Goal: Task Accomplishment & Management: Use online tool/utility

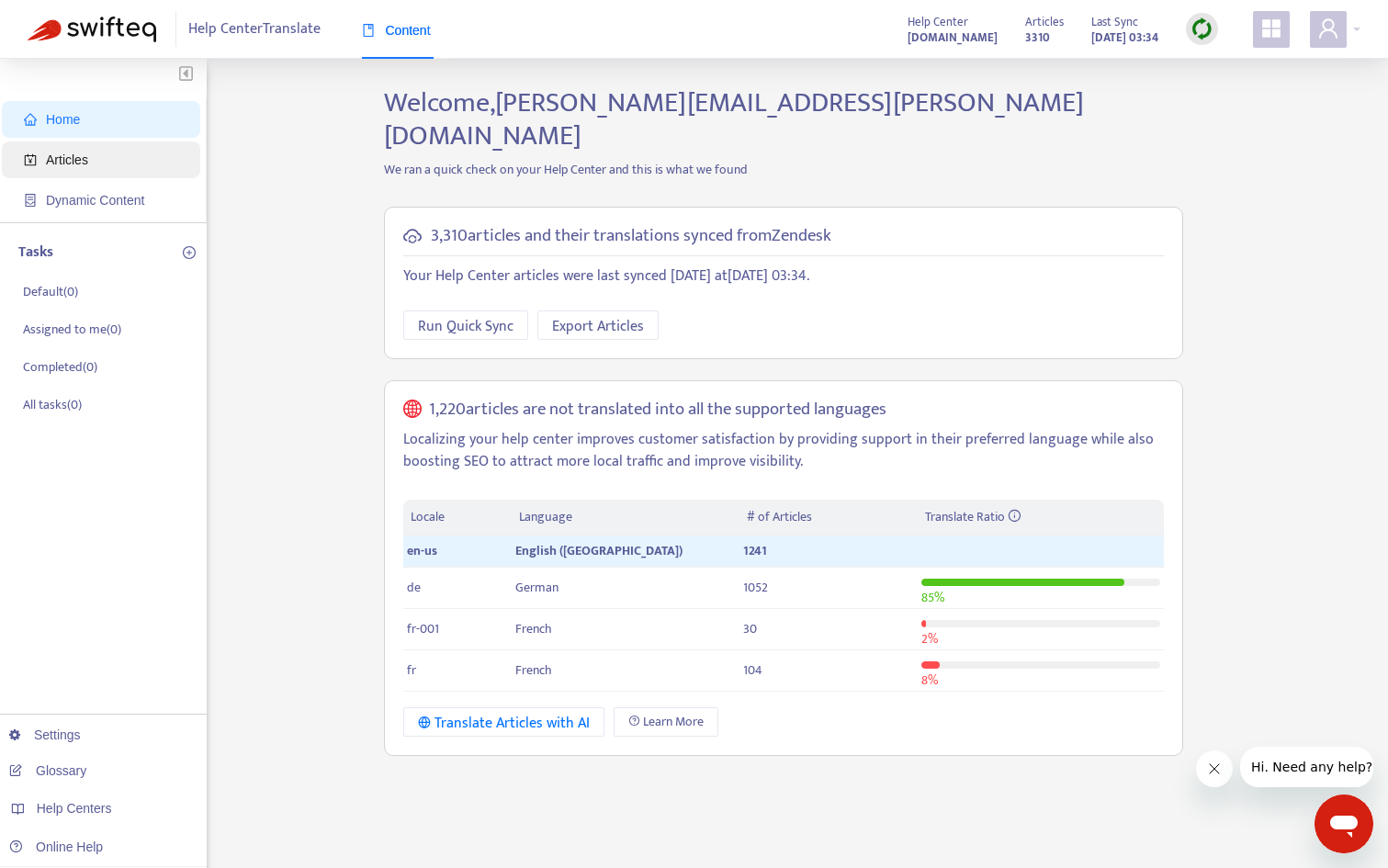
click at [119, 160] on span "Articles" at bounding box center [105, 159] width 162 height 36
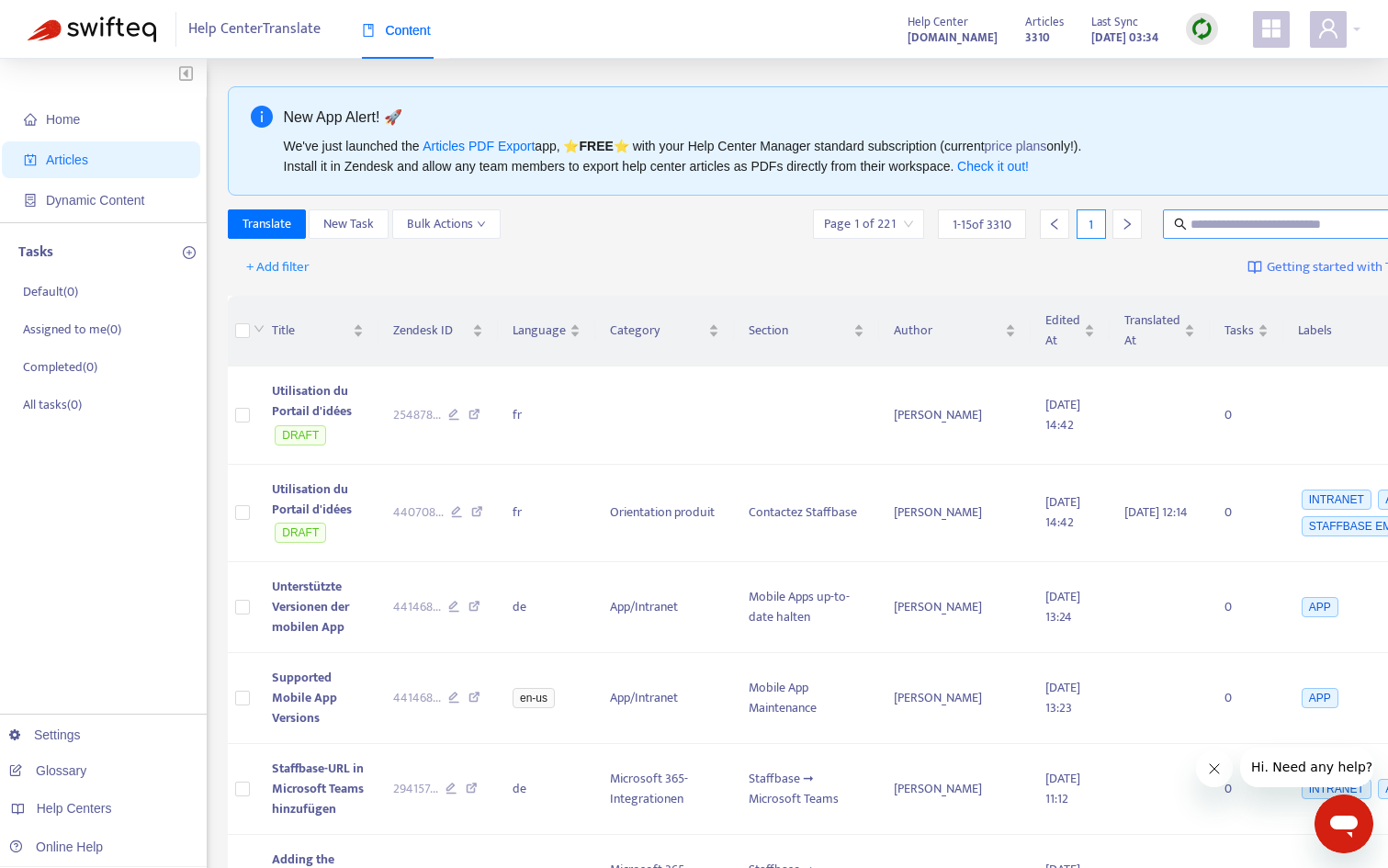
click at [1229, 231] on input "text" at bounding box center [1278, 224] width 177 height 21
paste input "**********"
type input "**********"
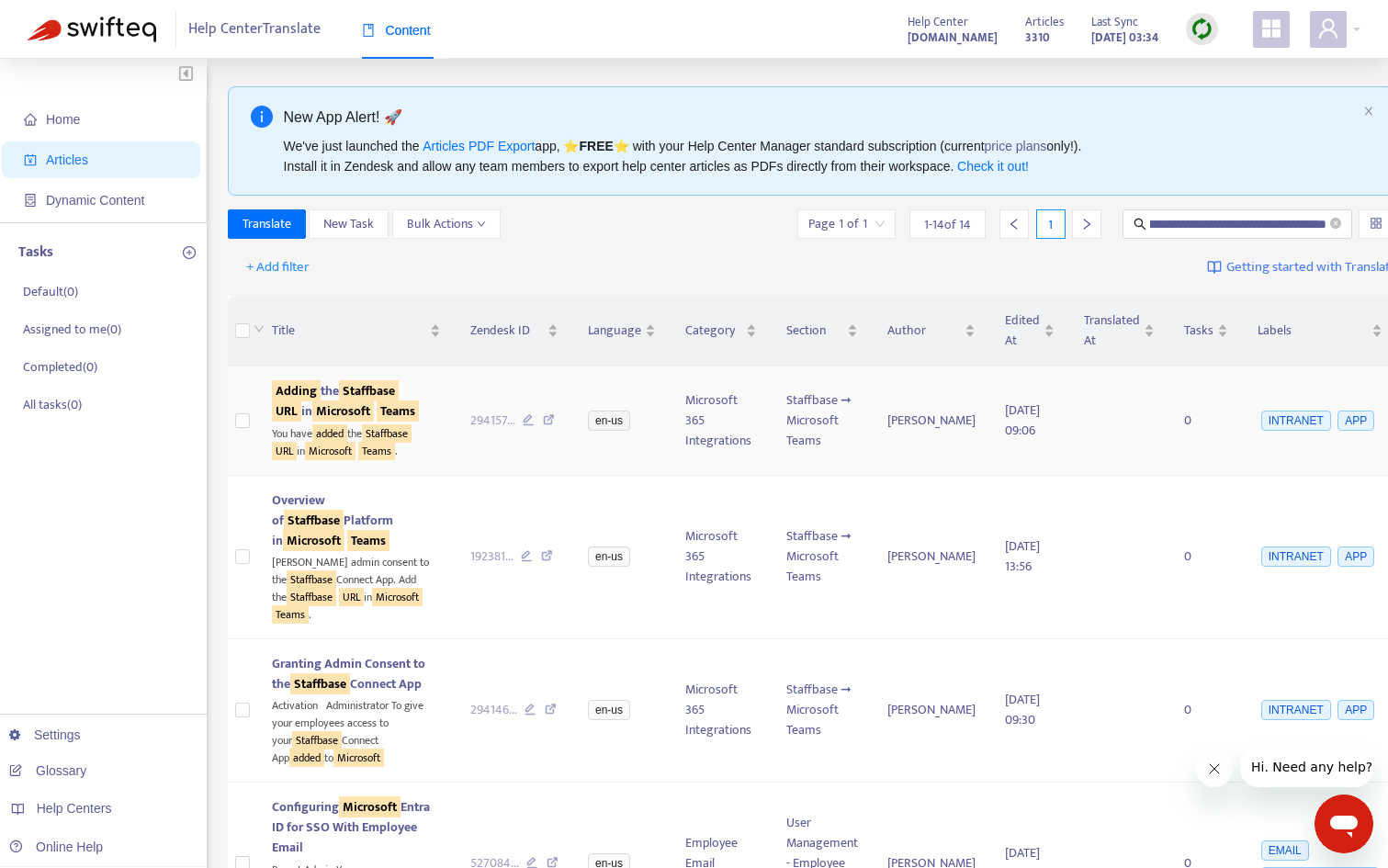
click at [331, 421] on sqkw "Microsoft" at bounding box center [343, 410] width 62 height 21
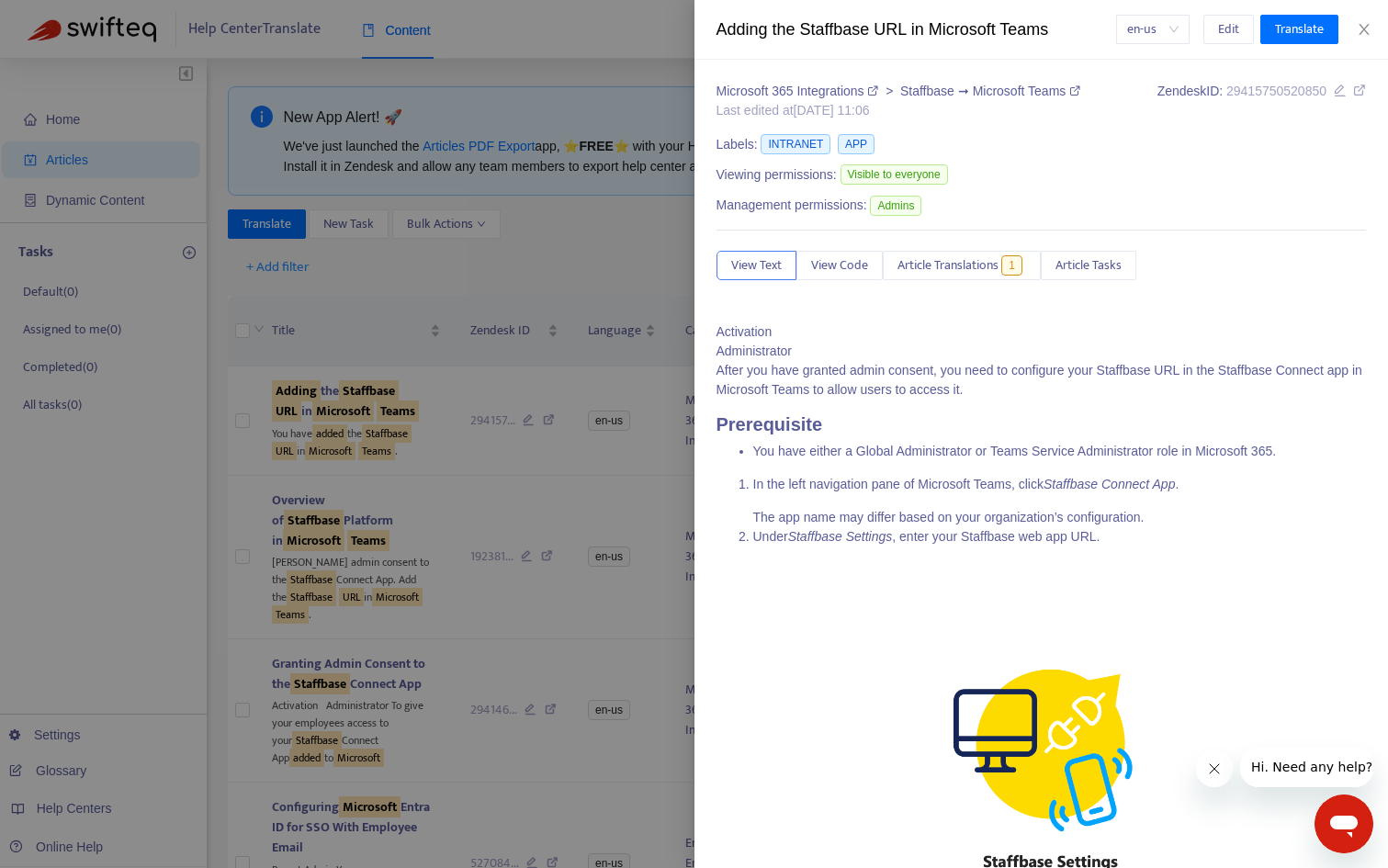
click at [565, 251] on div at bounding box center [694, 434] width 1388 height 868
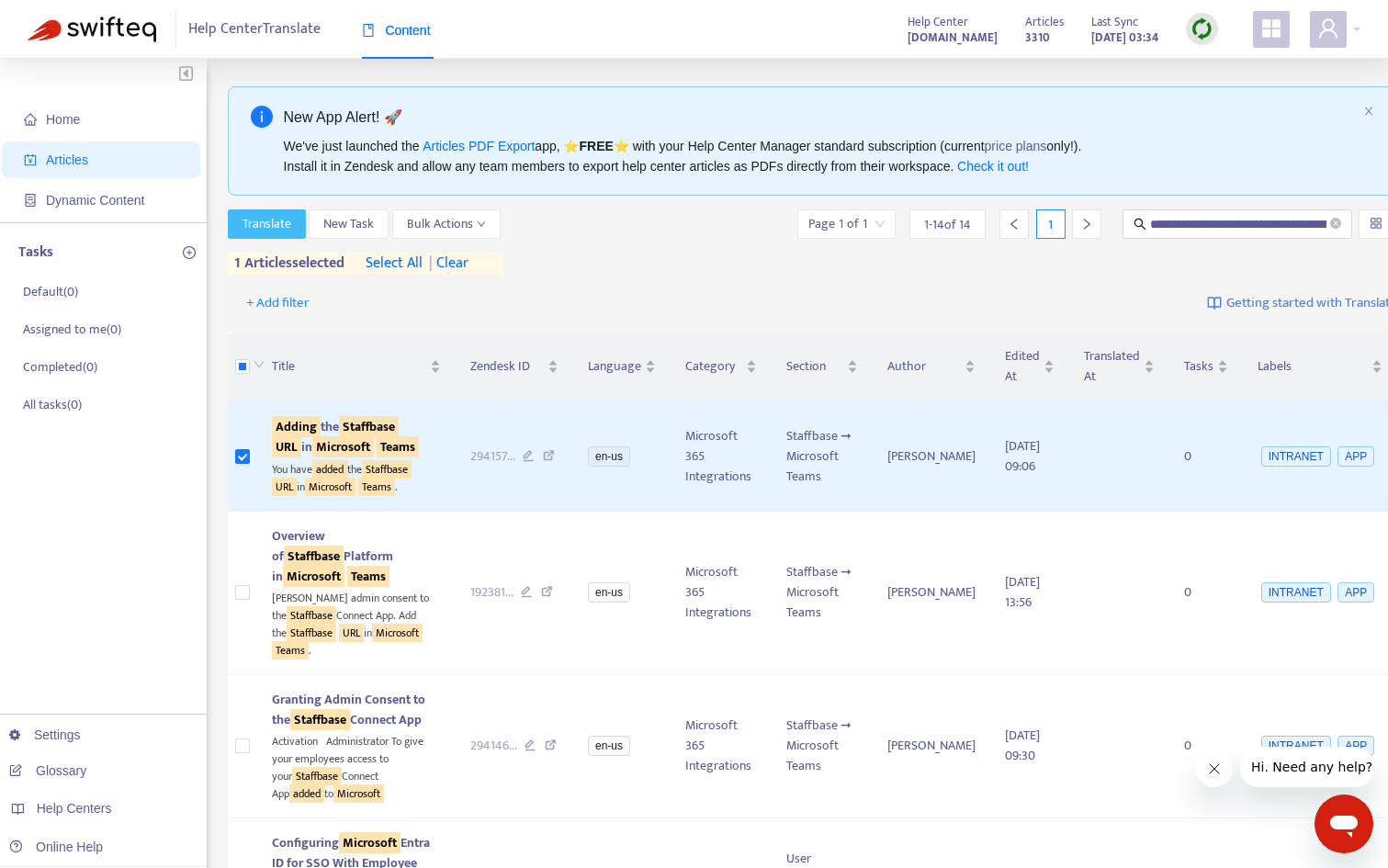
click at [270, 226] on span "Translate" at bounding box center [266, 224] width 49 height 21
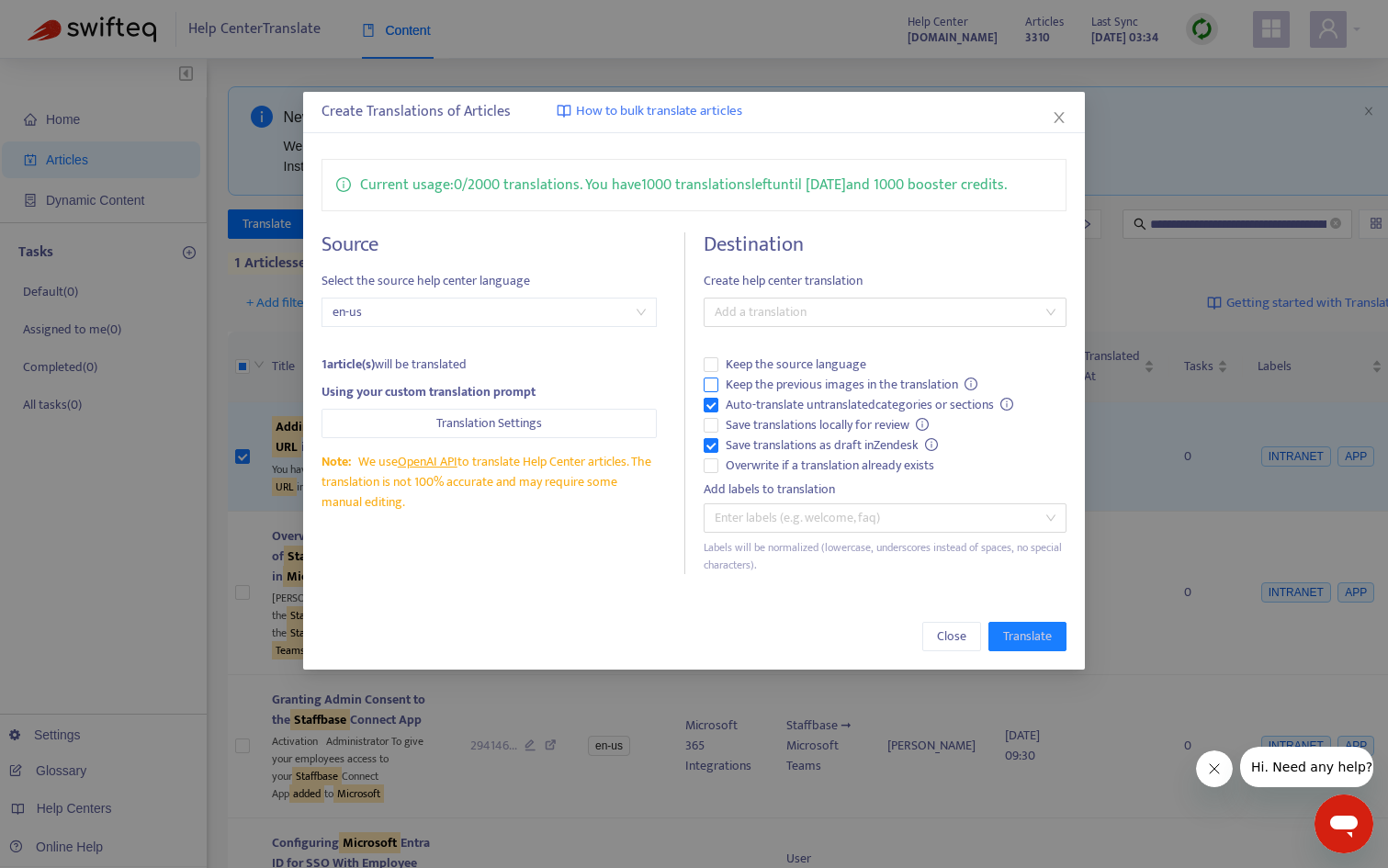
click at [759, 382] on span "Keep the previous images in the translation" at bounding box center [851, 385] width 267 height 21
click at [764, 462] on span "Overwrite if a translation already exists" at bounding box center [829, 465] width 223 height 21
click at [818, 519] on div at bounding box center [876, 518] width 336 height 22
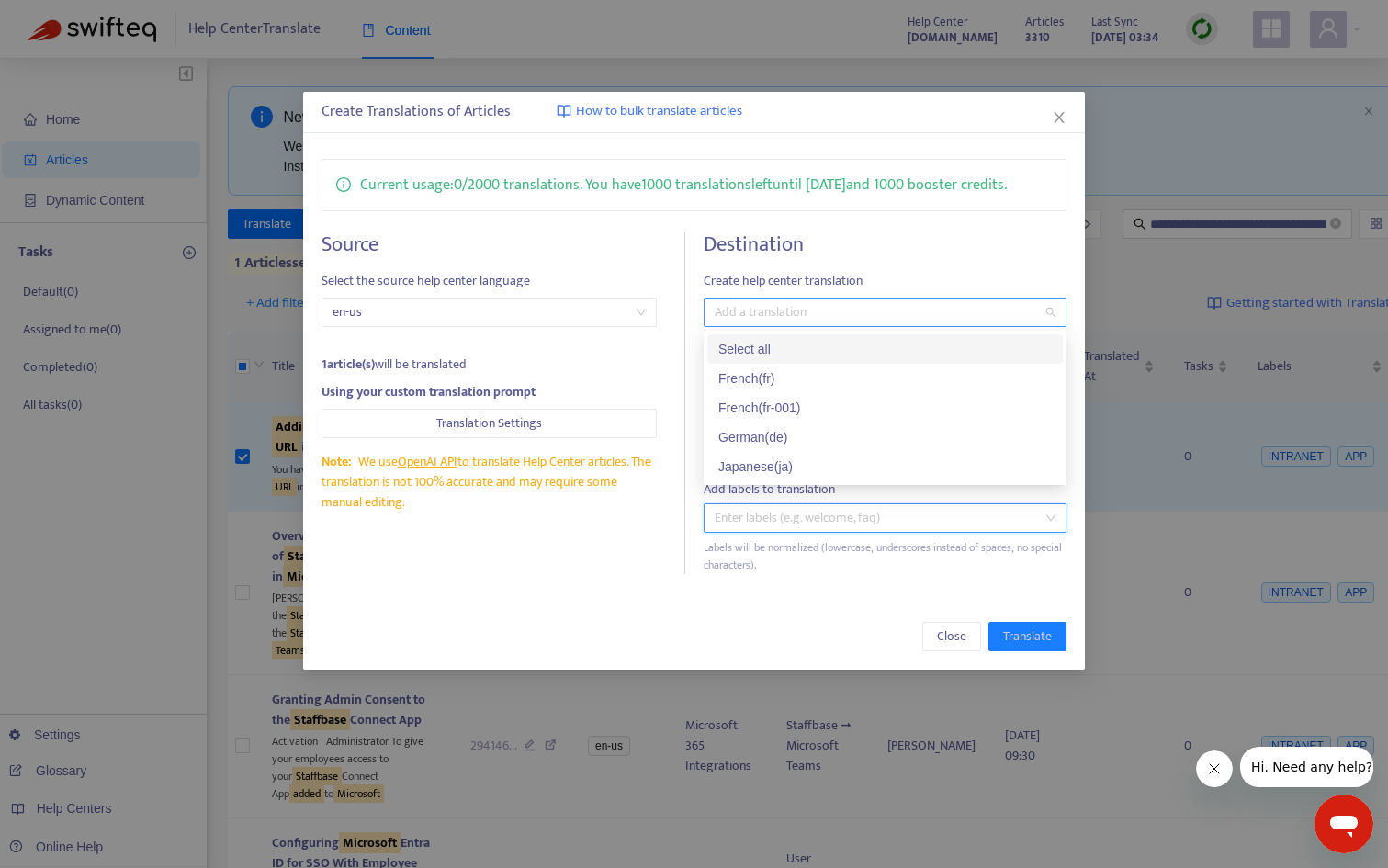
click at [793, 315] on div at bounding box center [876, 312] width 336 height 22
click at [822, 377] on div "French ( fr )" at bounding box center [884, 378] width 334 height 21
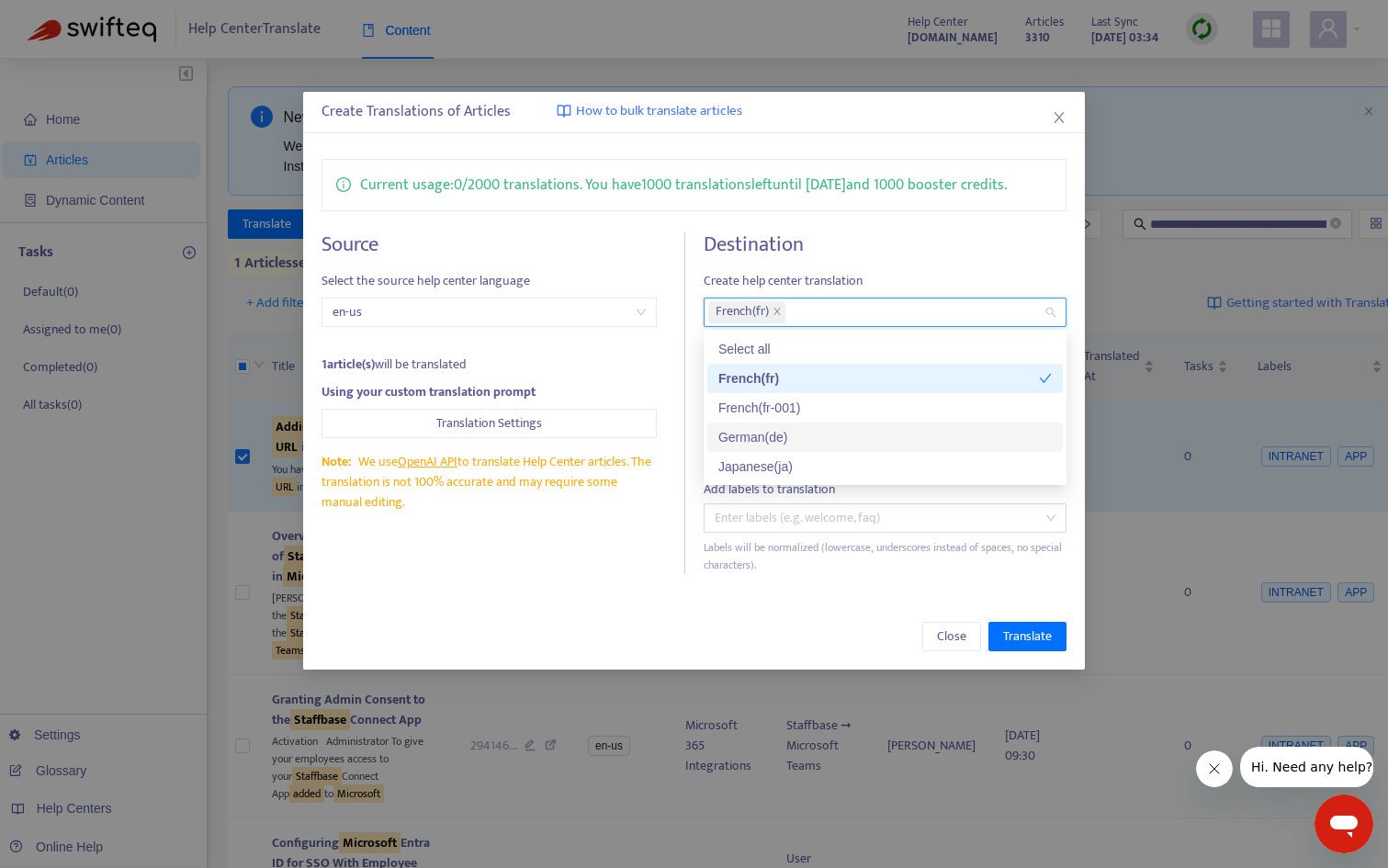
click at [770, 441] on div "German ( de )" at bounding box center [884, 437] width 334 height 21
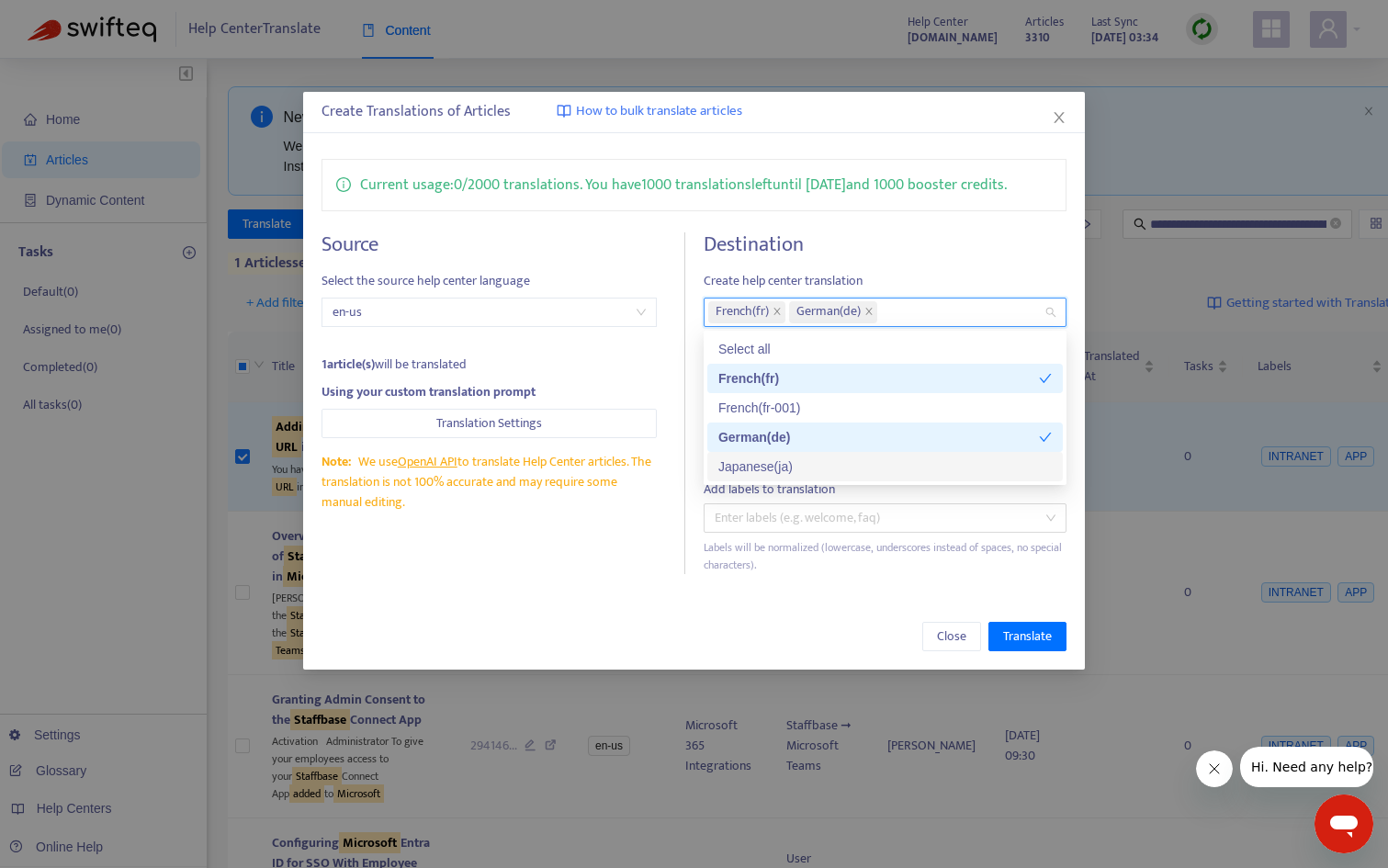
click at [768, 469] on div "Japanese ( ja )" at bounding box center [884, 466] width 334 height 21
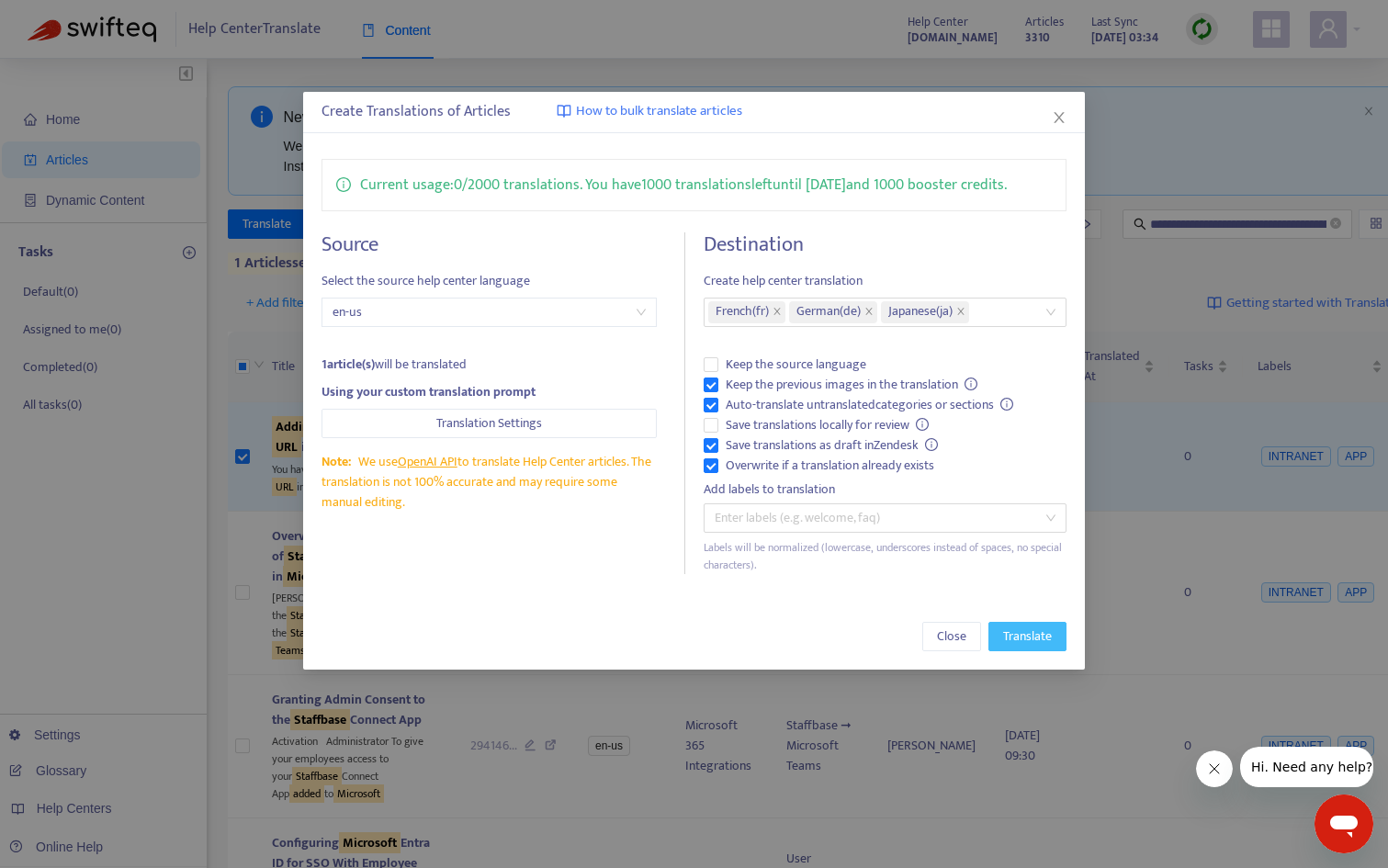
click at [1018, 640] on span "Translate" at bounding box center [1027, 636] width 49 height 21
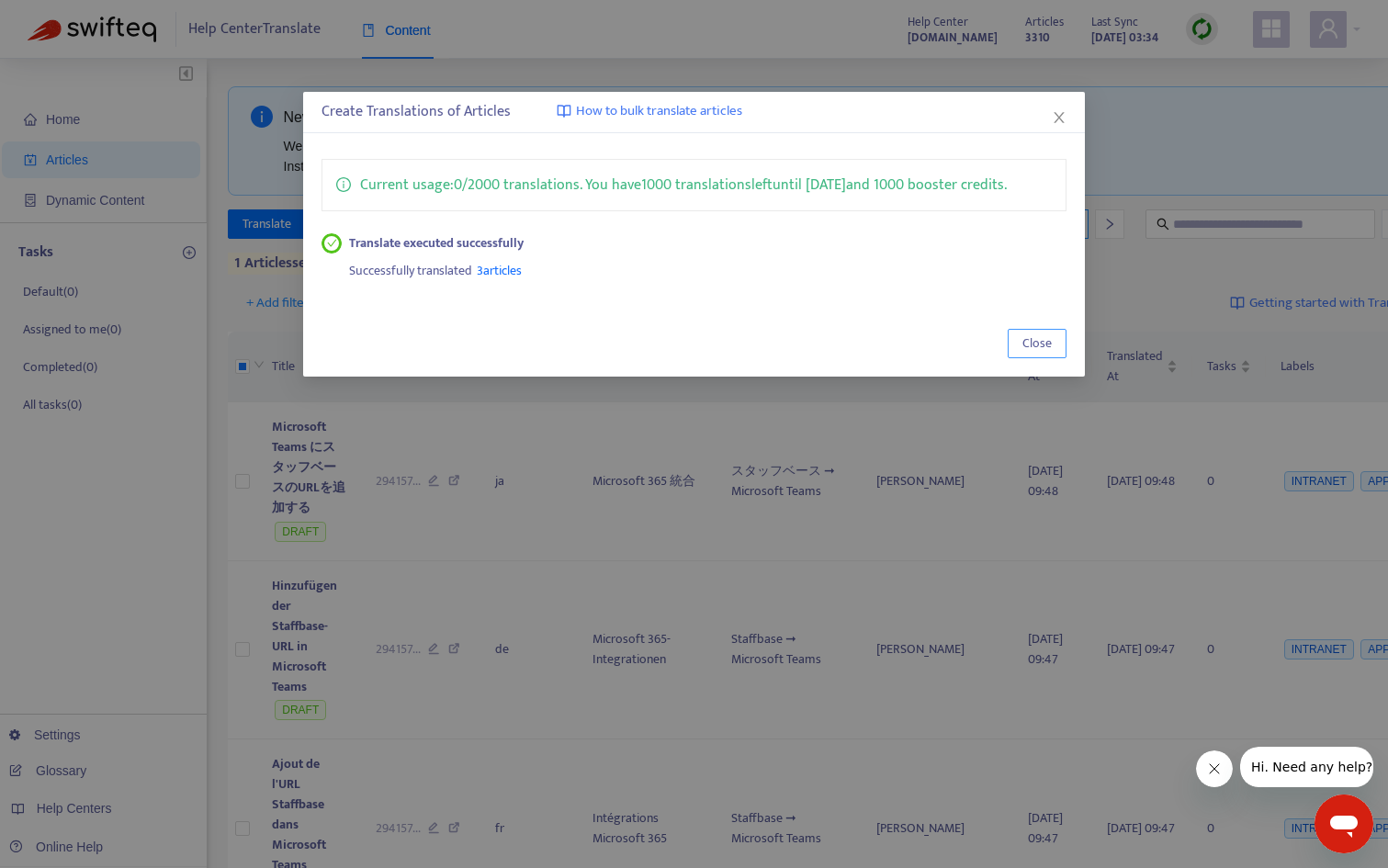
click at [1046, 342] on span "Close" at bounding box center [1037, 344] width 29 height 21
